Goal: Find specific page/section: Find specific page/section

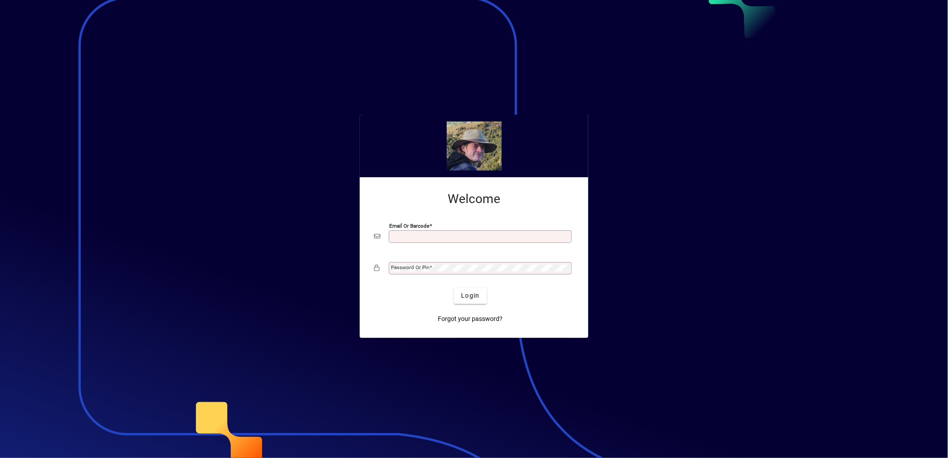
click at [424, 239] on input "Email or Barcode" at bounding box center [481, 236] width 180 height 7
type input "**********"
click at [476, 296] on span "Login" at bounding box center [470, 295] width 18 height 9
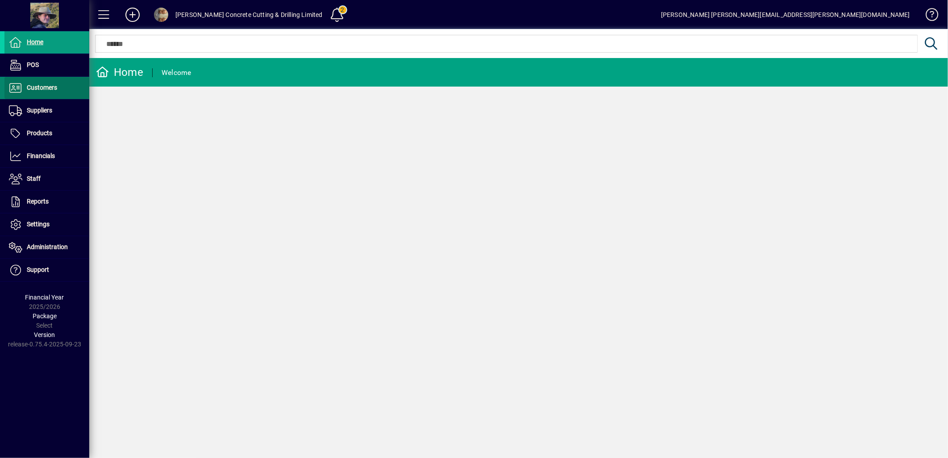
click at [28, 88] on span "Customers" at bounding box center [42, 87] width 30 height 7
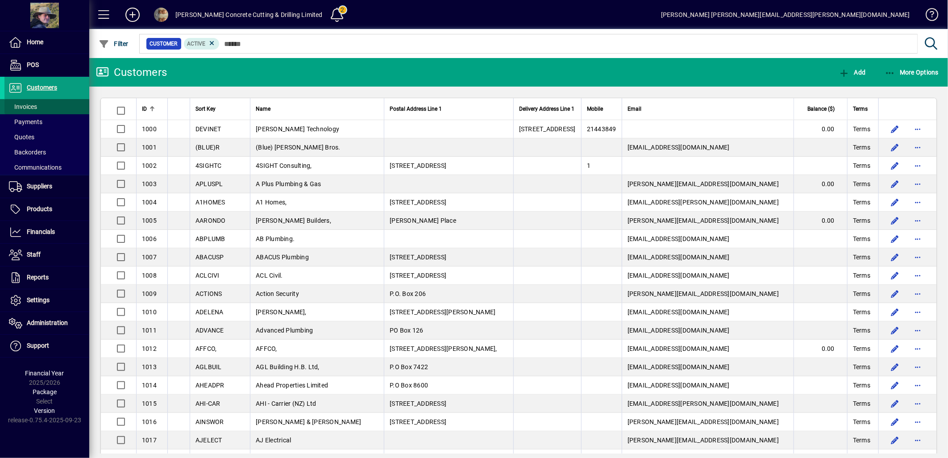
click at [28, 105] on span "Invoices" at bounding box center [23, 106] width 28 height 7
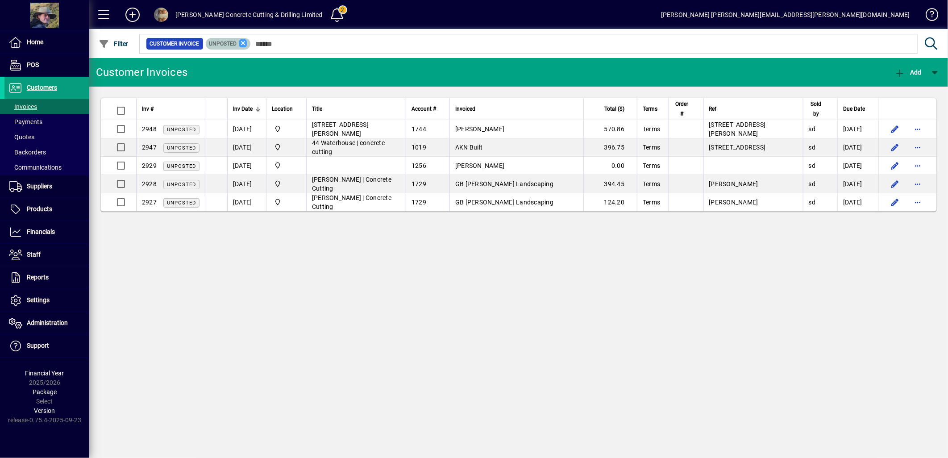
click at [242, 43] on icon at bounding box center [243, 43] width 8 height 8
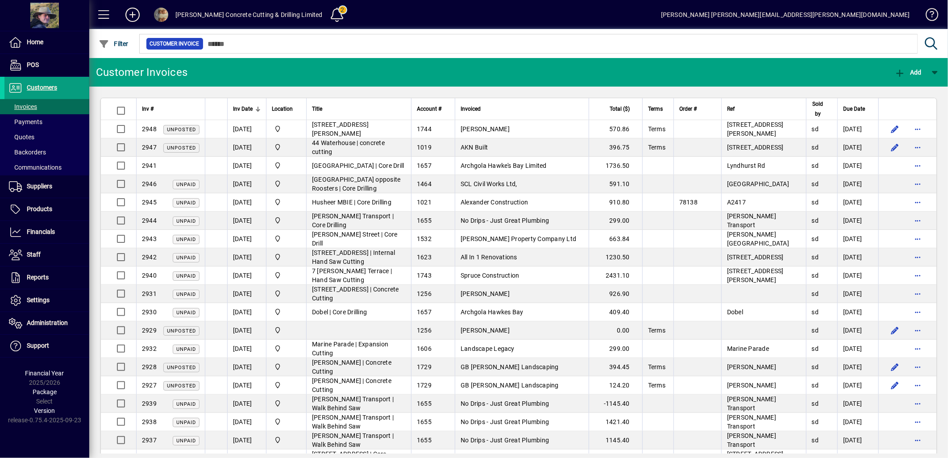
click at [241, 107] on span "Inv Date" at bounding box center [243, 109] width 20 height 10
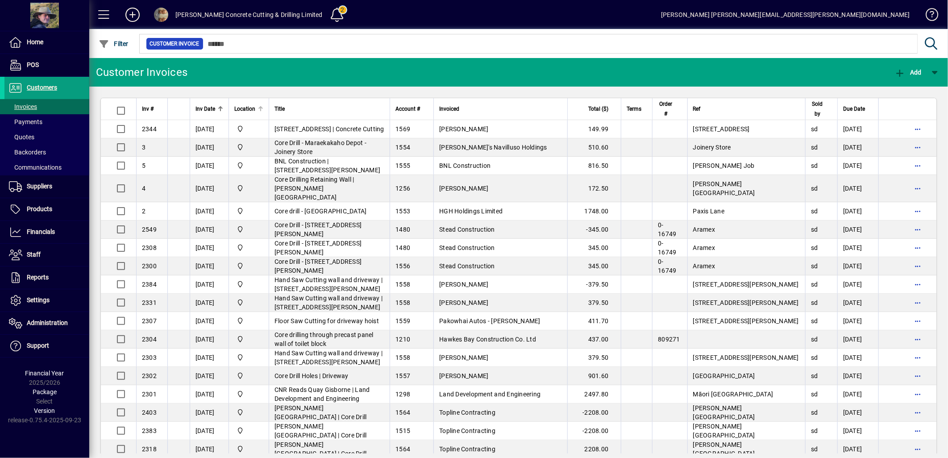
click at [241, 107] on span "Location" at bounding box center [244, 109] width 21 height 10
